Goal: Transaction & Acquisition: Purchase product/service

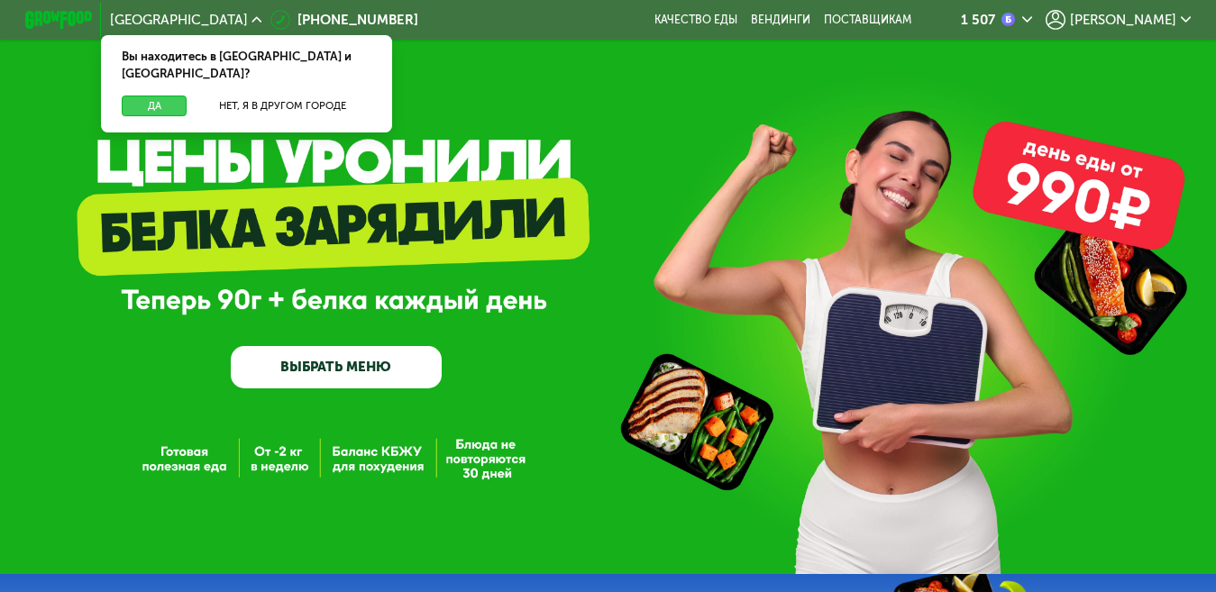
click at [164, 96] on button "Да" at bounding box center [154, 106] width 65 height 21
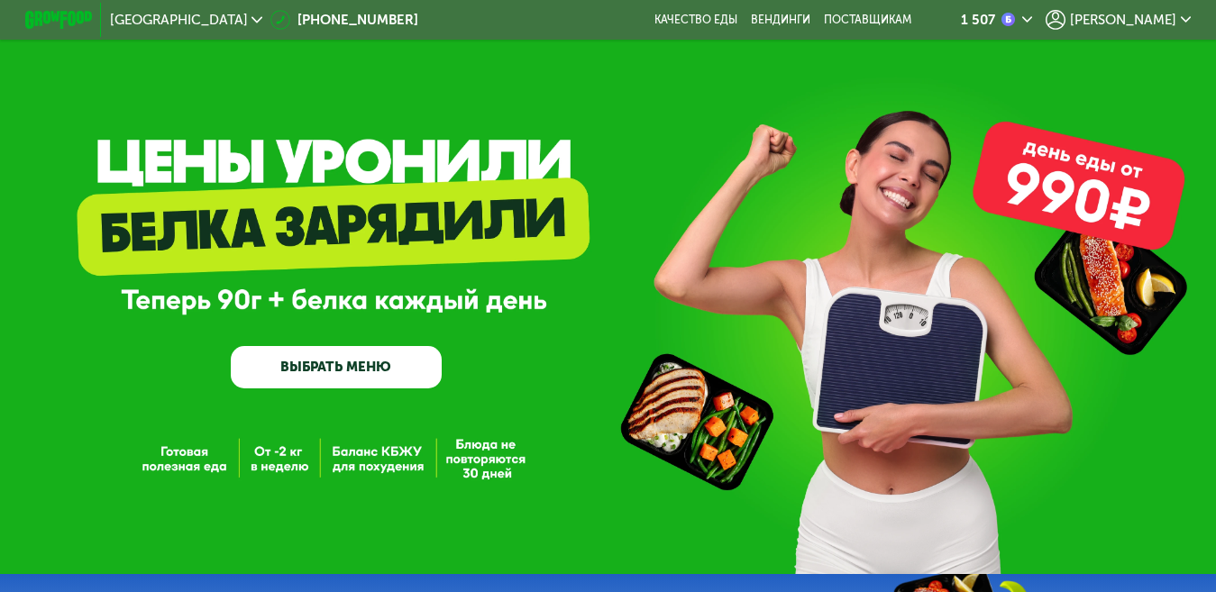
click at [1032, 22] on use at bounding box center [1027, 19] width 10 height 5
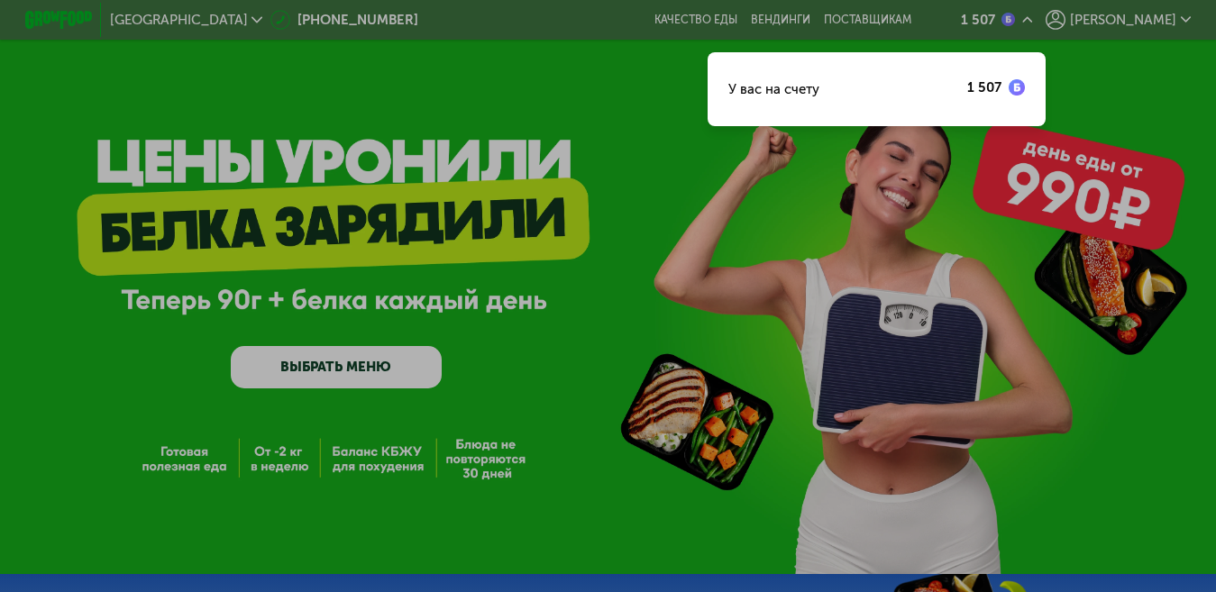
click at [1095, 22] on div at bounding box center [608, 296] width 1216 height 592
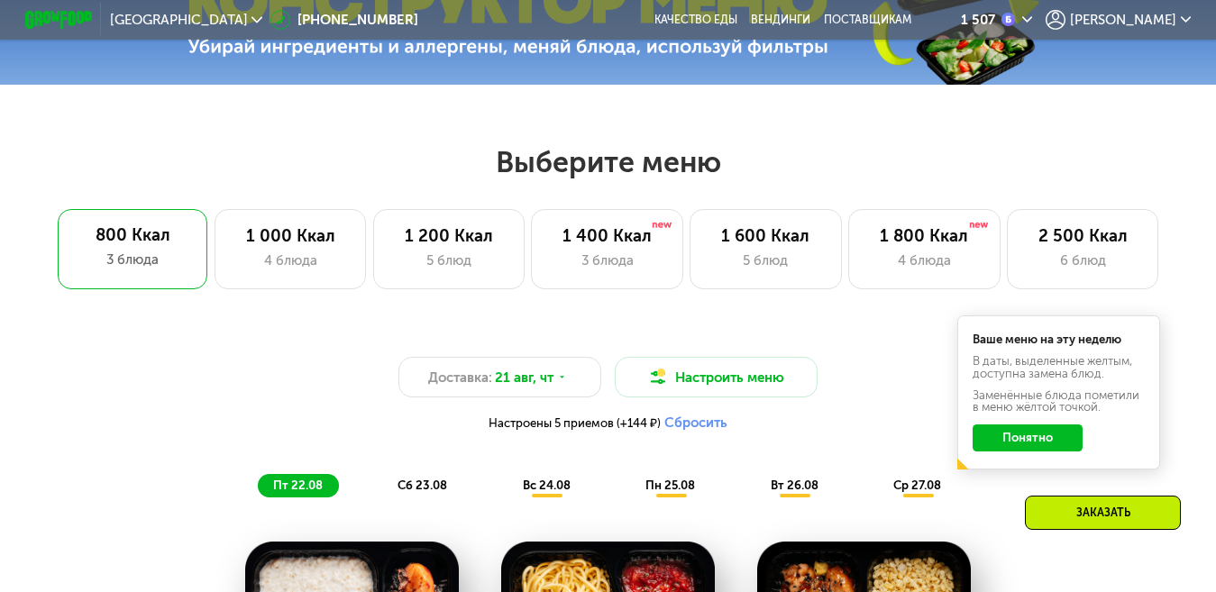
scroll to position [631, 0]
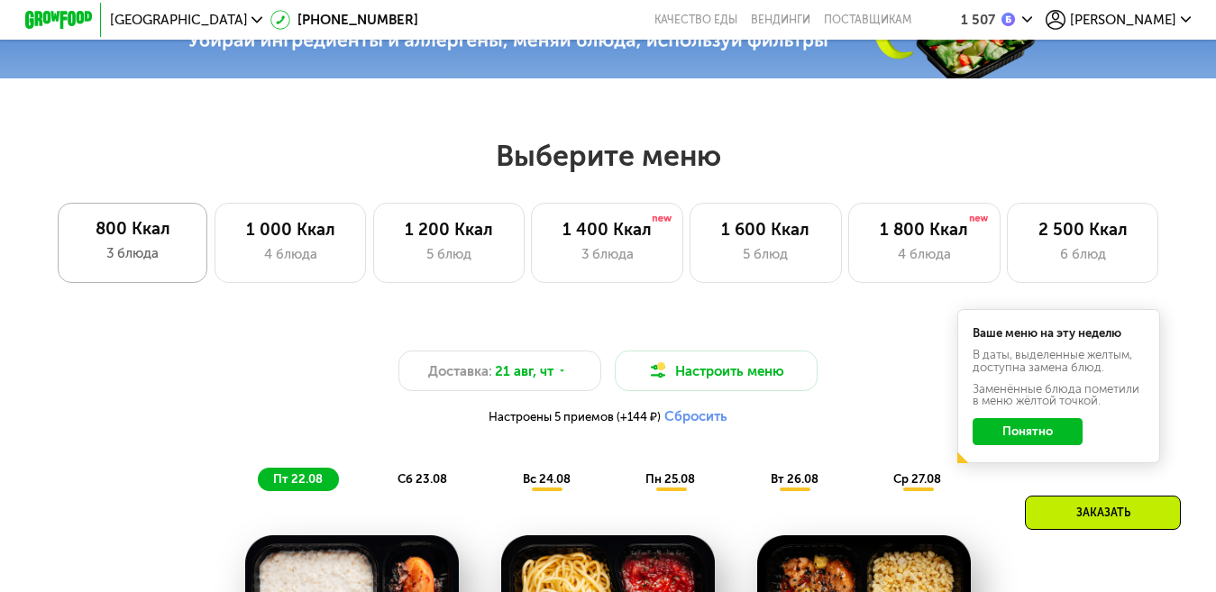
click at [131, 239] on div "800 Ккал" at bounding box center [132, 229] width 116 height 20
click at [132, 250] on div "800 Ккал 3 блюда" at bounding box center [133, 243] width 151 height 81
click at [1066, 439] on button "Понятно" at bounding box center [1028, 431] width 110 height 27
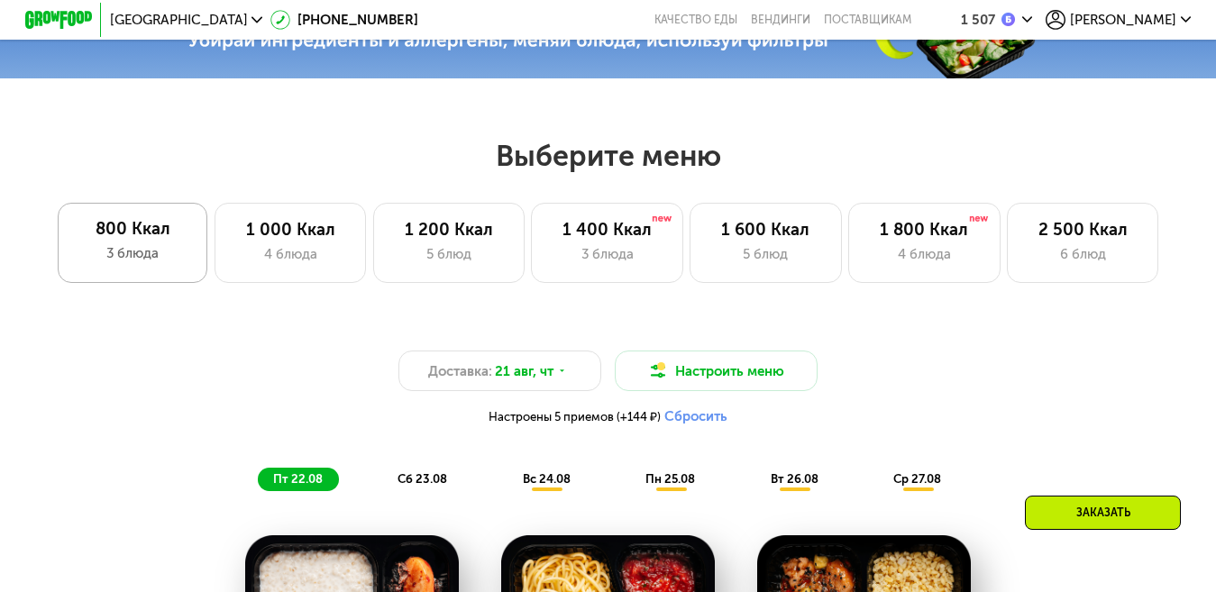
click at [112, 227] on div "800 Ккал" at bounding box center [132, 229] width 116 height 20
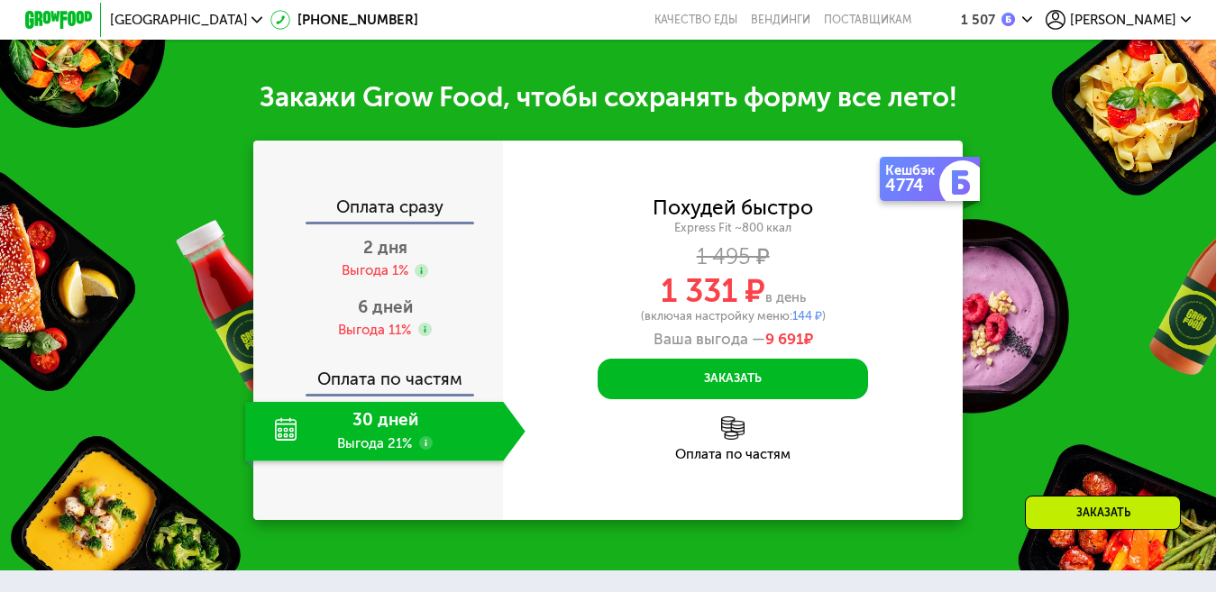
scroll to position [1713, 0]
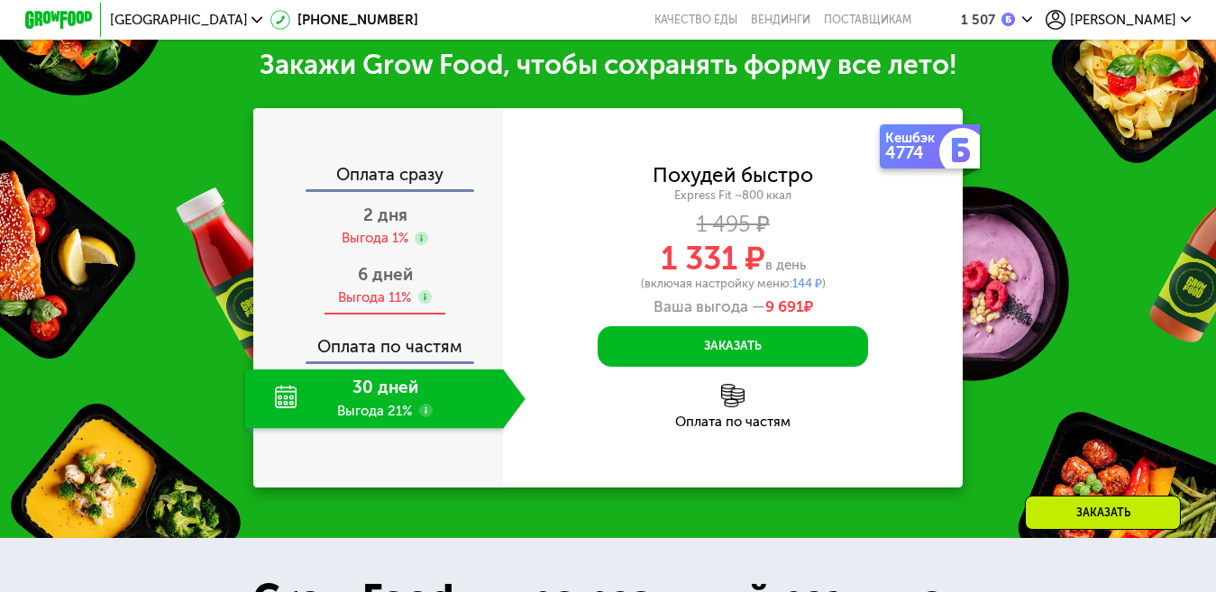
click at [389, 285] on span "6 дней" at bounding box center [385, 274] width 55 height 21
